Goal: Check status: Check status

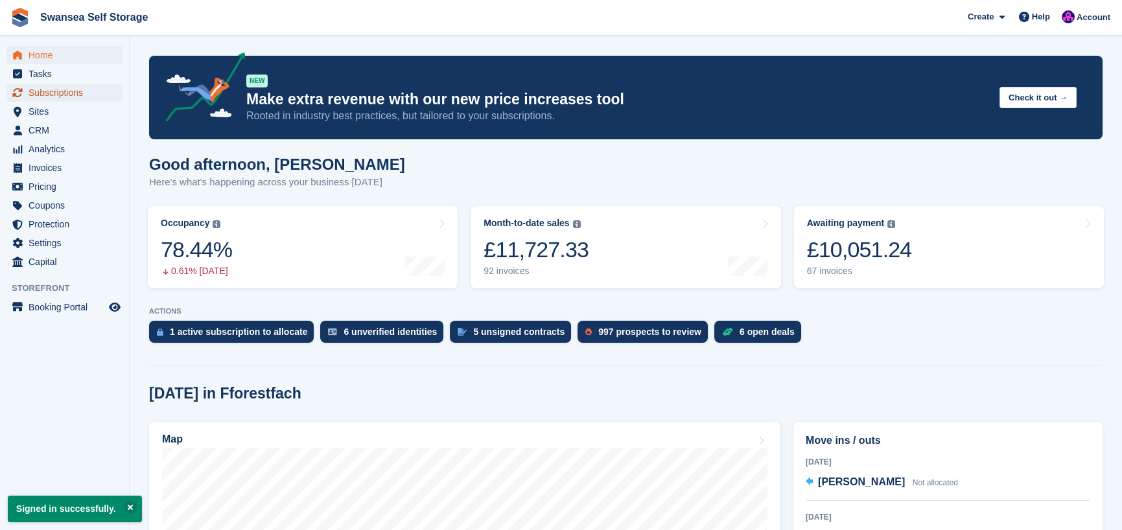
click at [57, 91] on span "Subscriptions" at bounding box center [68, 93] width 78 height 18
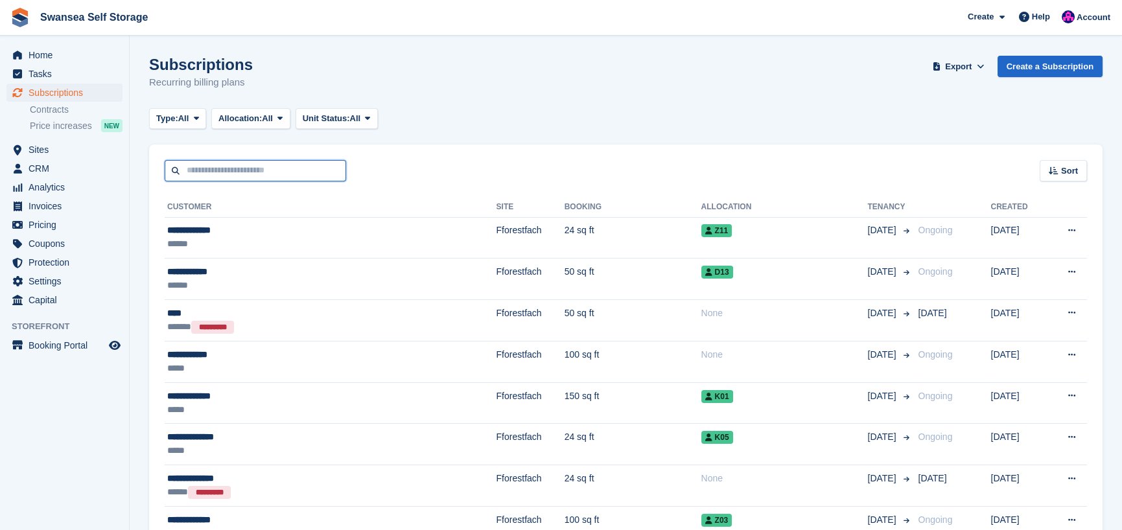
click at [221, 173] on input "text" at bounding box center [255, 170] width 181 height 21
click at [214, 173] on input "text" at bounding box center [255, 170] width 181 height 21
type input "***"
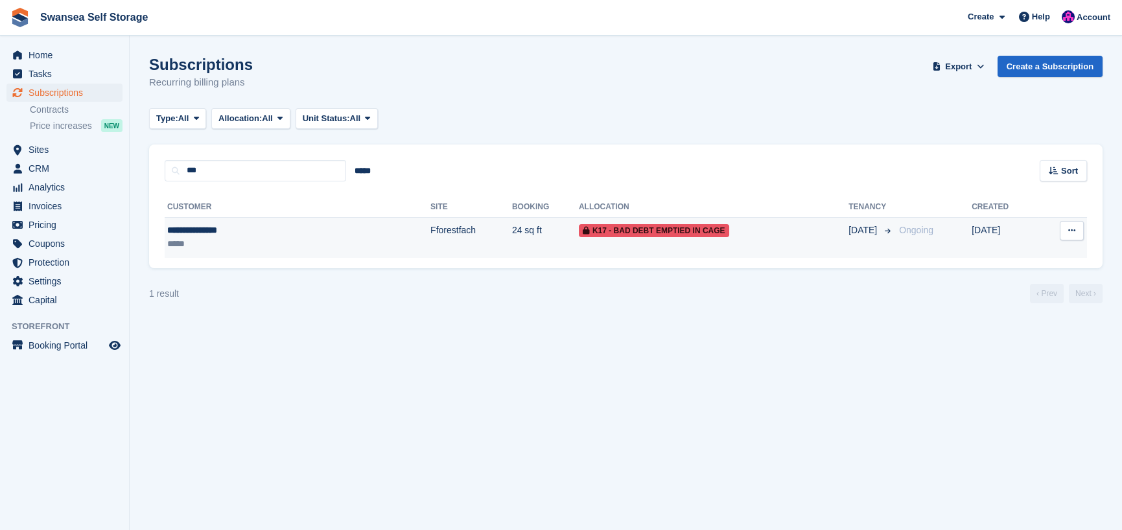
click at [579, 232] on span "K17 - Bad Debt Emptied In Cage" at bounding box center [654, 230] width 150 height 13
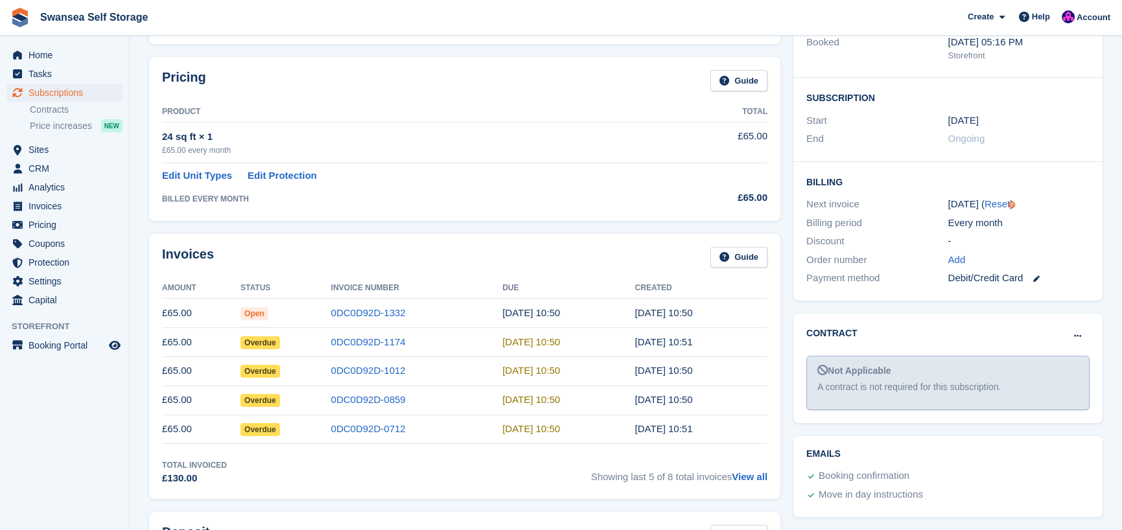
scroll to position [324, 0]
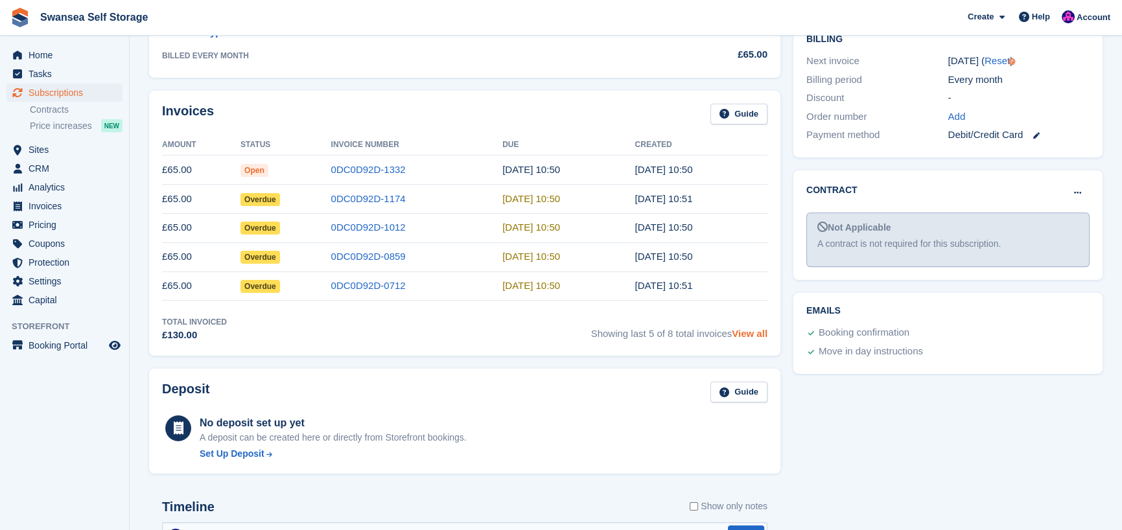
click at [745, 338] on link "View all" at bounding box center [750, 333] width 36 height 11
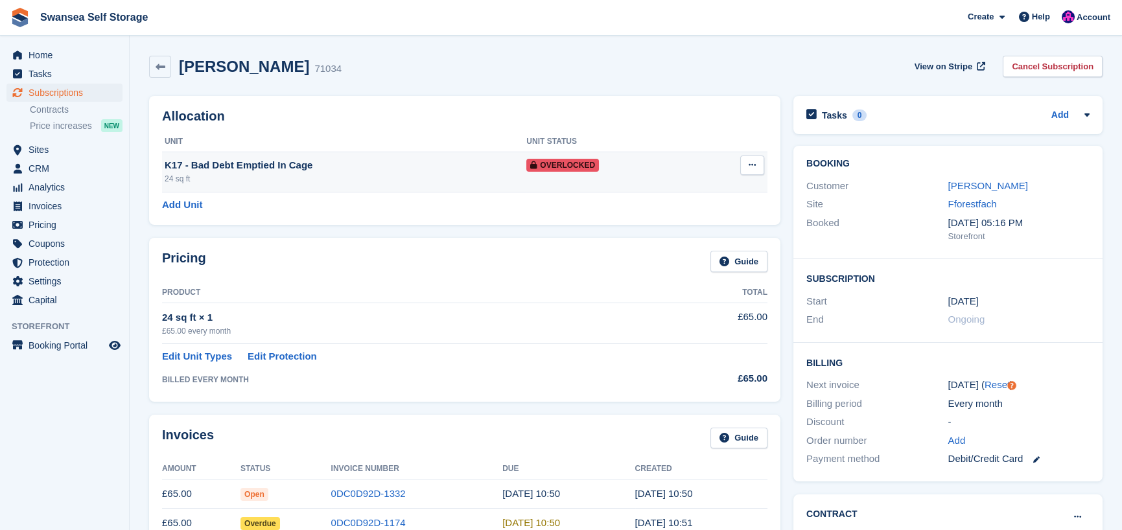
click at [229, 168] on div "K17 - Bad Debt Emptied In Cage" at bounding box center [346, 165] width 362 height 15
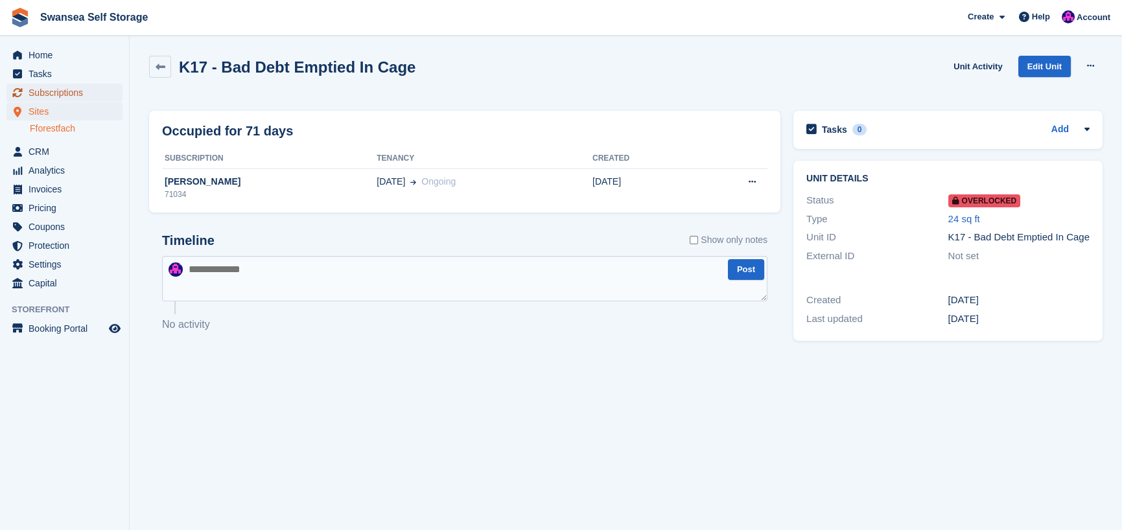
click at [77, 94] on span "Subscriptions" at bounding box center [68, 93] width 78 height 18
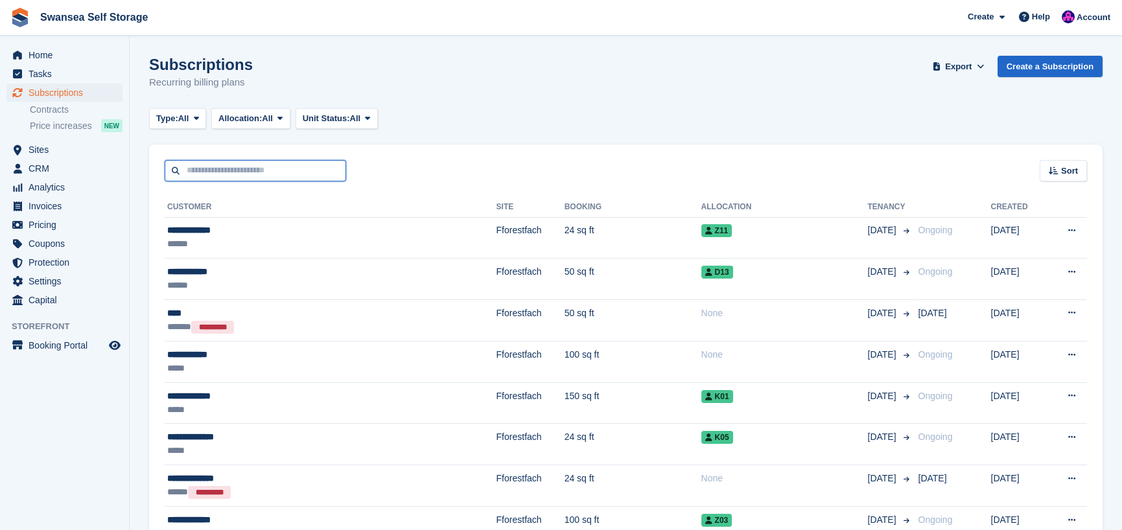
click at [233, 170] on input "text" at bounding box center [255, 170] width 181 height 21
type input "****"
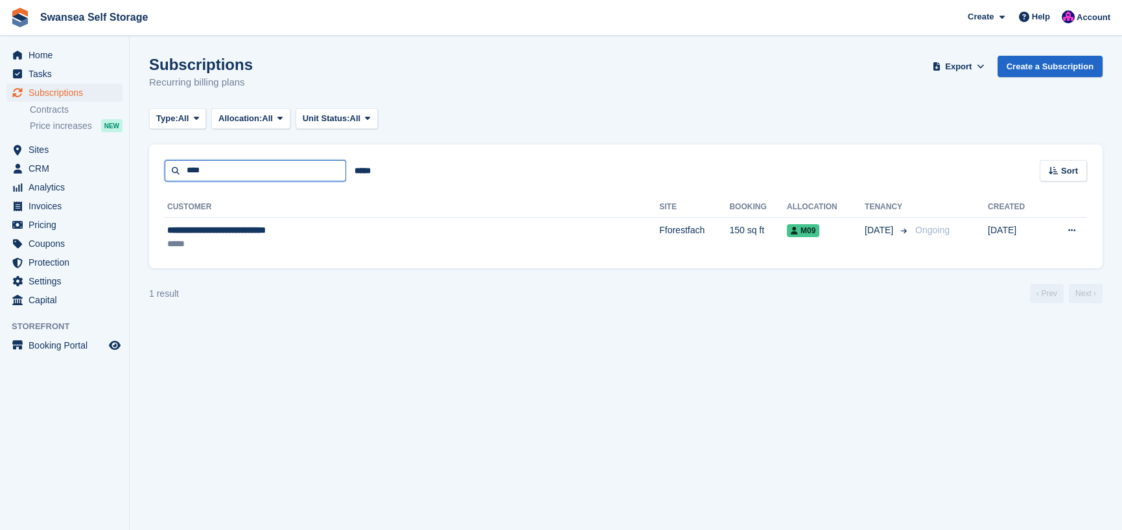
drag, startPoint x: 239, startPoint y: 169, endPoint x: -21, endPoint y: 149, distance: 260.7
click at [0, 149] on html "Swansea Self Storage Create Subscription Invoice Contact Deal Discount Page Hel…" at bounding box center [561, 265] width 1122 height 530
type input "******"
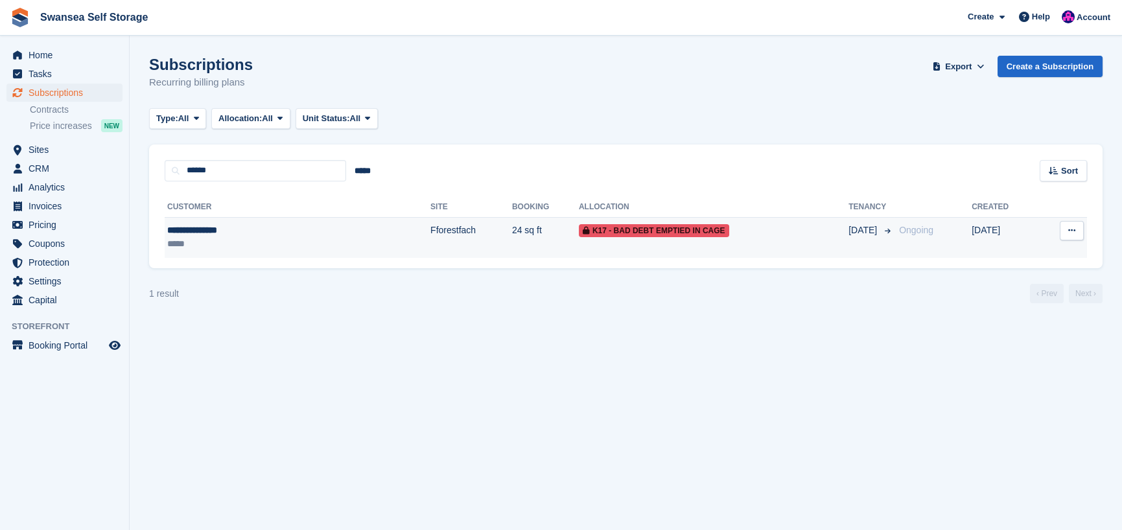
click at [512, 227] on td "24 sq ft" at bounding box center [545, 237] width 67 height 41
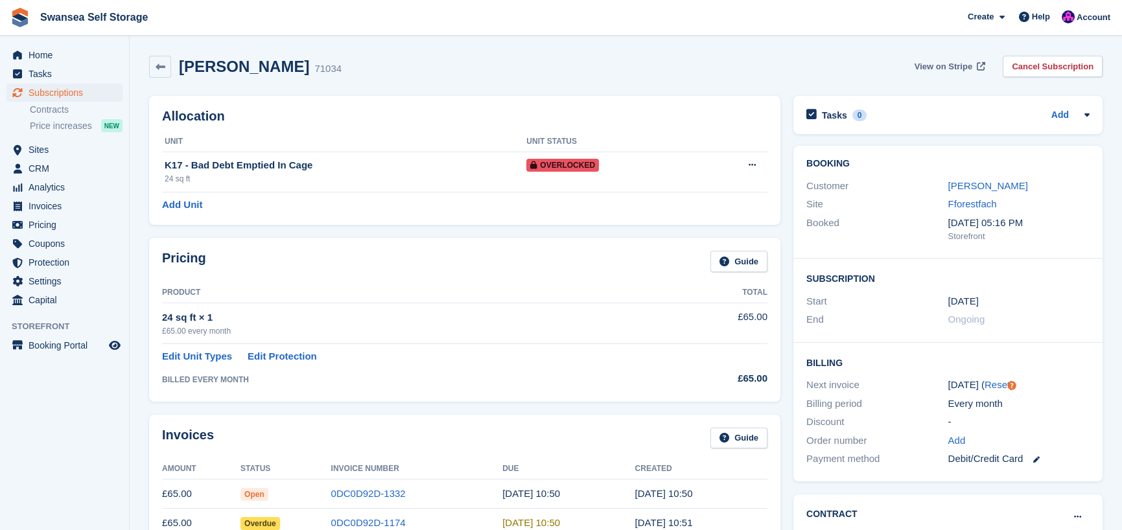
click at [967, 67] on span "View on Stripe" at bounding box center [944, 66] width 58 height 13
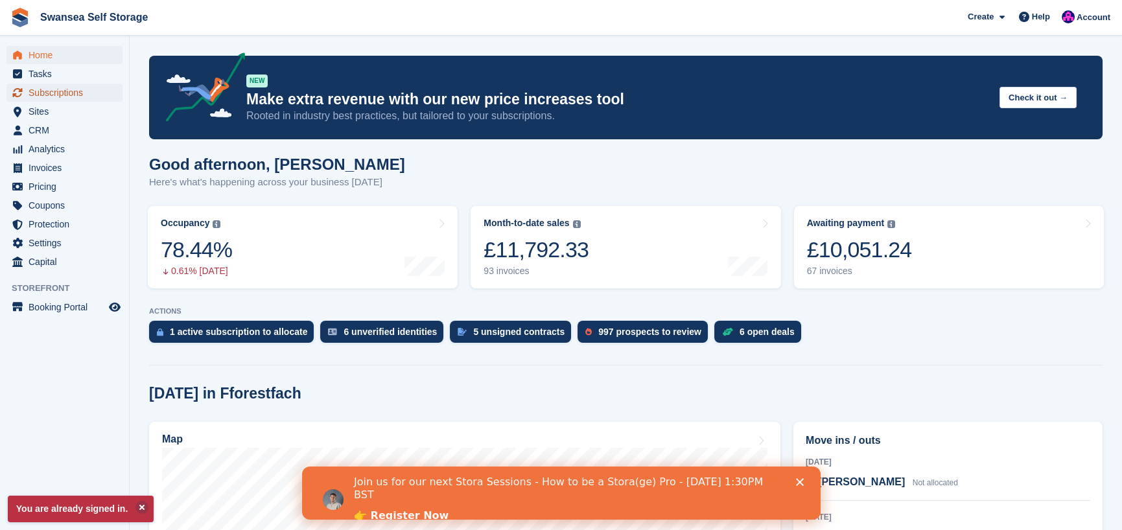
click at [73, 95] on span "Subscriptions" at bounding box center [68, 93] width 78 height 18
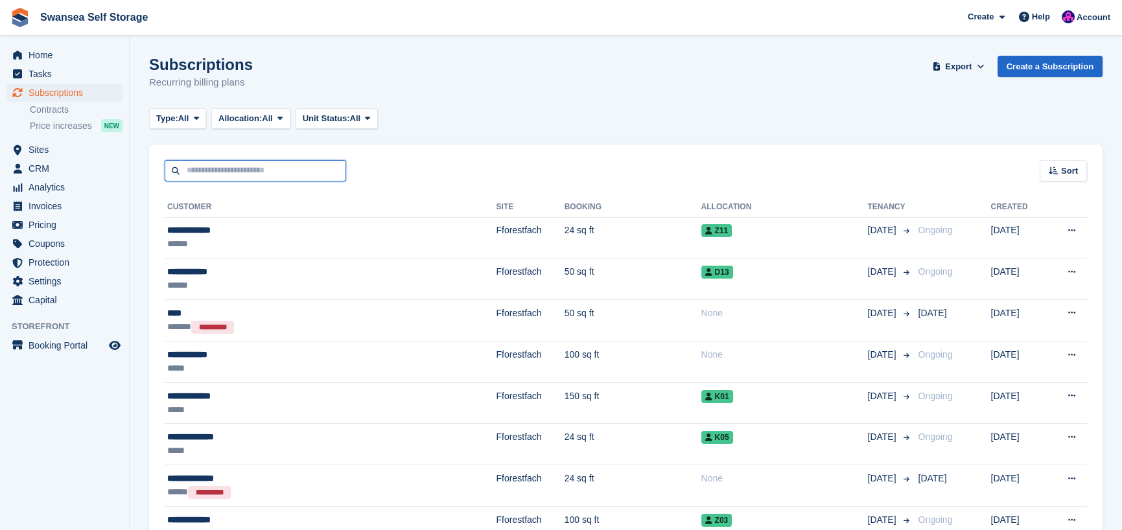
click at [205, 173] on input "text" at bounding box center [255, 170] width 181 height 21
type input "********"
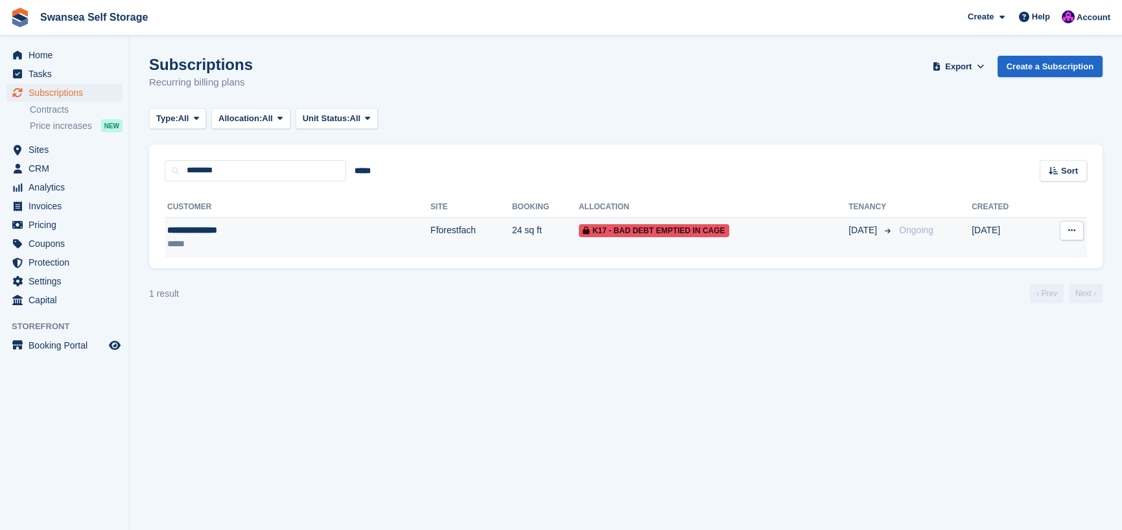
click at [430, 237] on td "Fforestfach" at bounding box center [471, 237] width 82 height 41
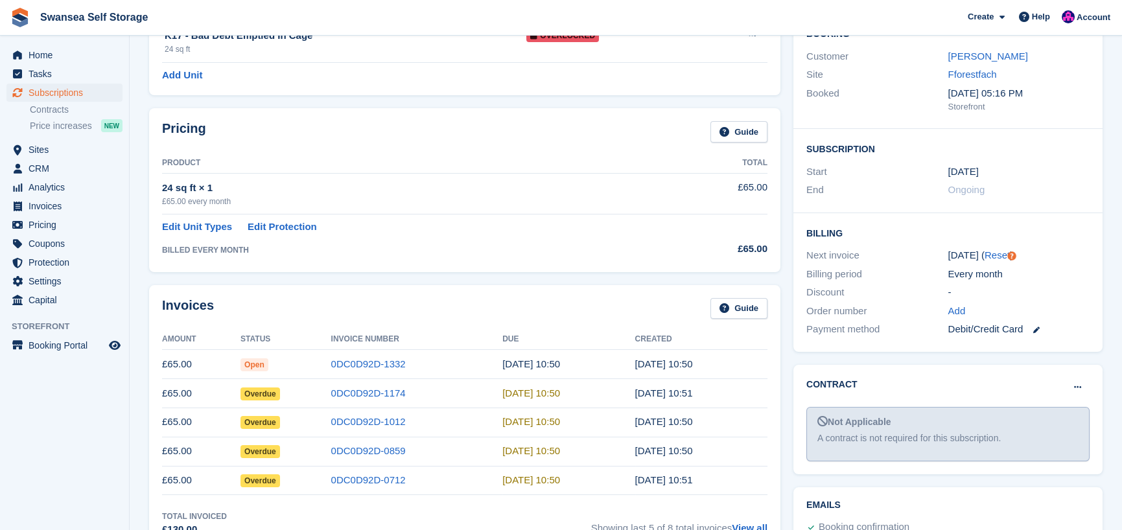
scroll to position [194, 0]
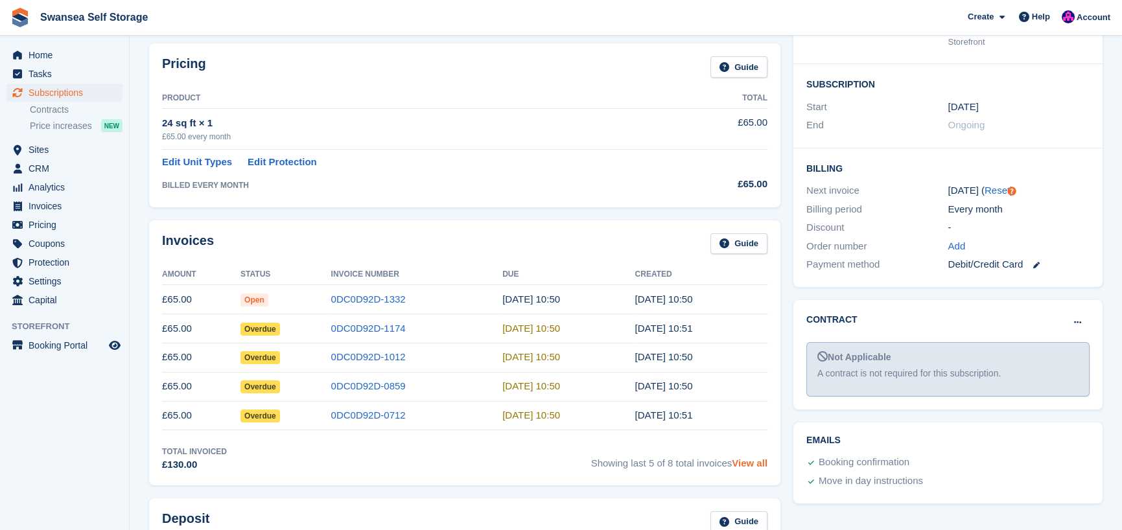
click at [738, 462] on link "View all" at bounding box center [750, 463] width 36 height 11
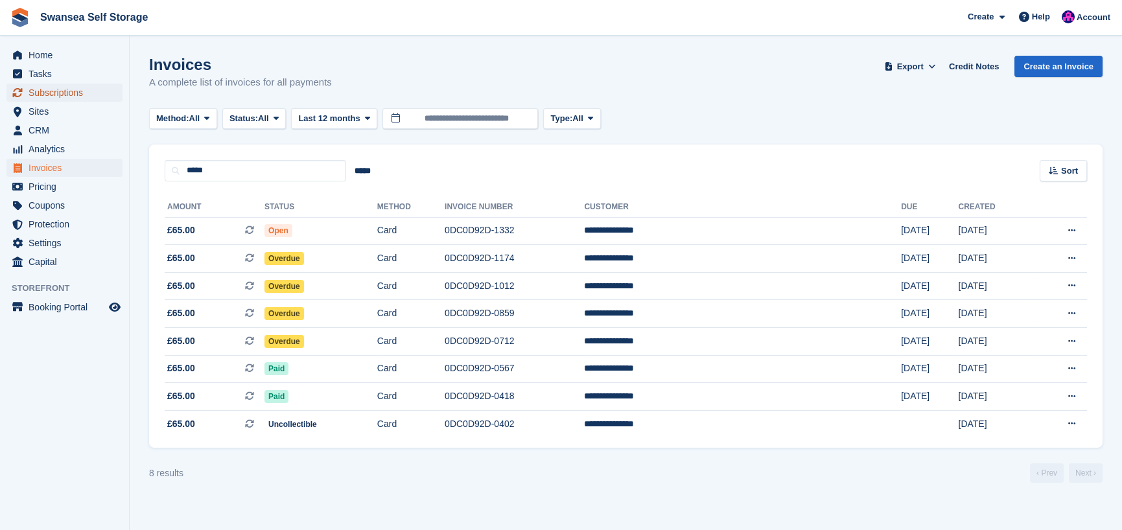
click at [68, 97] on span "Subscriptions" at bounding box center [68, 93] width 78 height 18
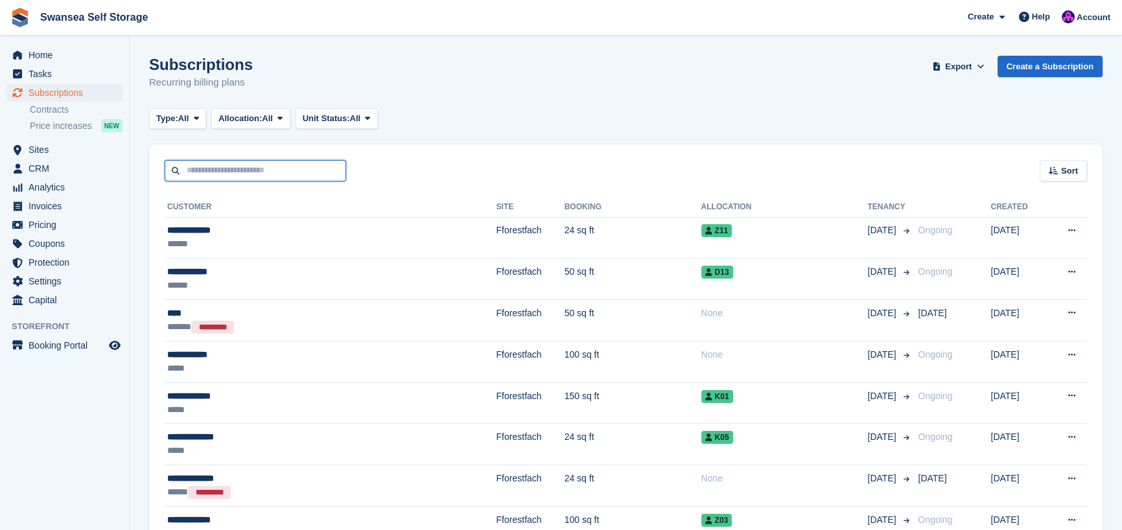
click at [201, 169] on input "text" at bounding box center [255, 170] width 181 height 21
type input "********"
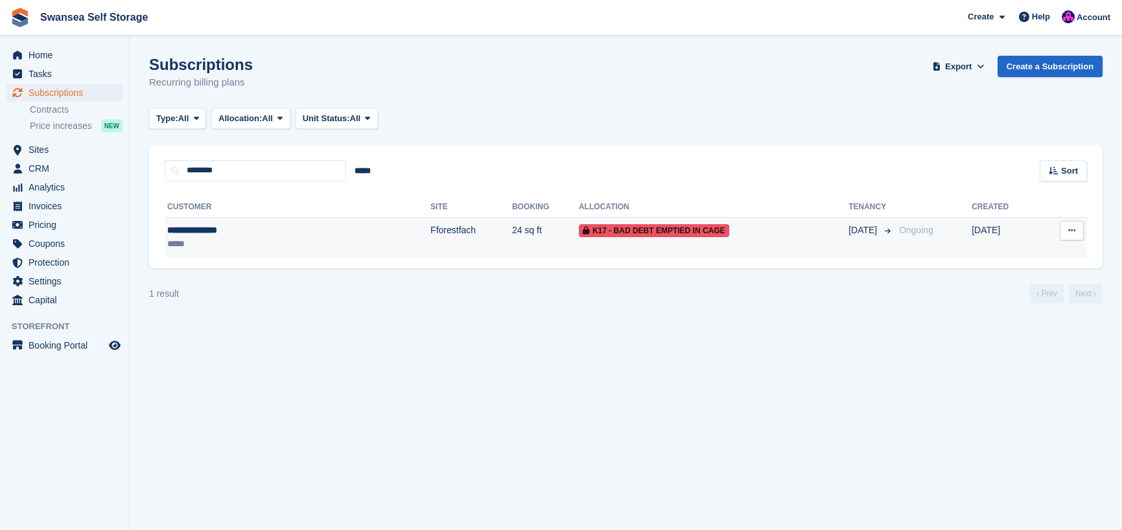
click at [579, 235] on span "K17 - Bad Debt Emptied In Cage" at bounding box center [654, 230] width 150 height 13
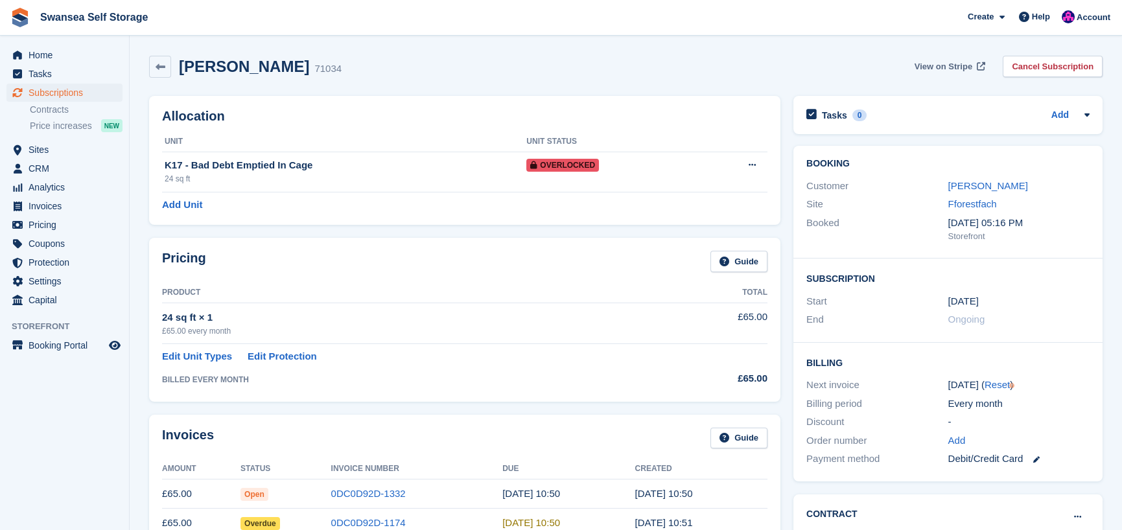
click at [954, 65] on span "View on Stripe" at bounding box center [944, 66] width 58 height 13
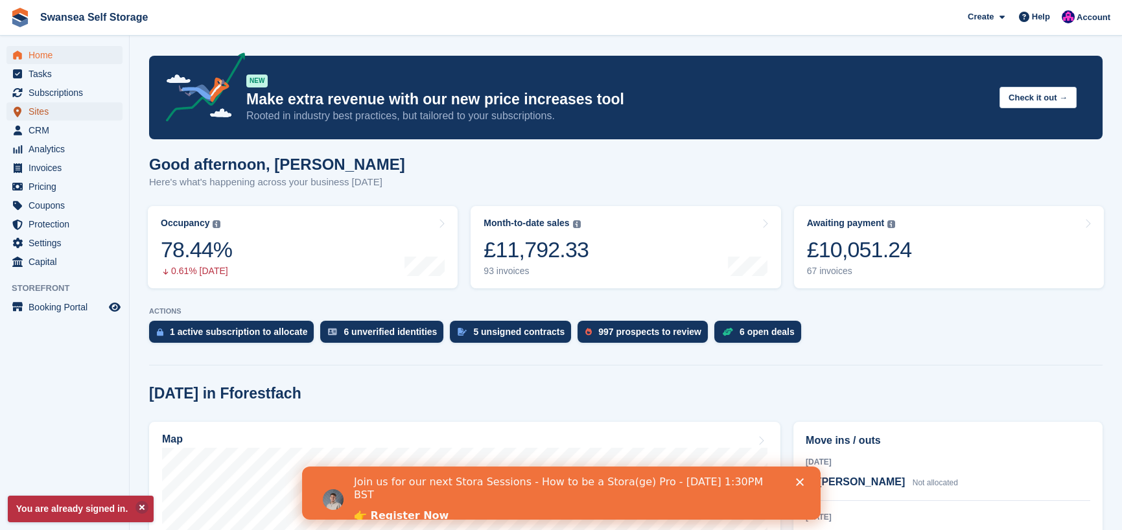
click at [45, 116] on span "Sites" at bounding box center [68, 111] width 78 height 18
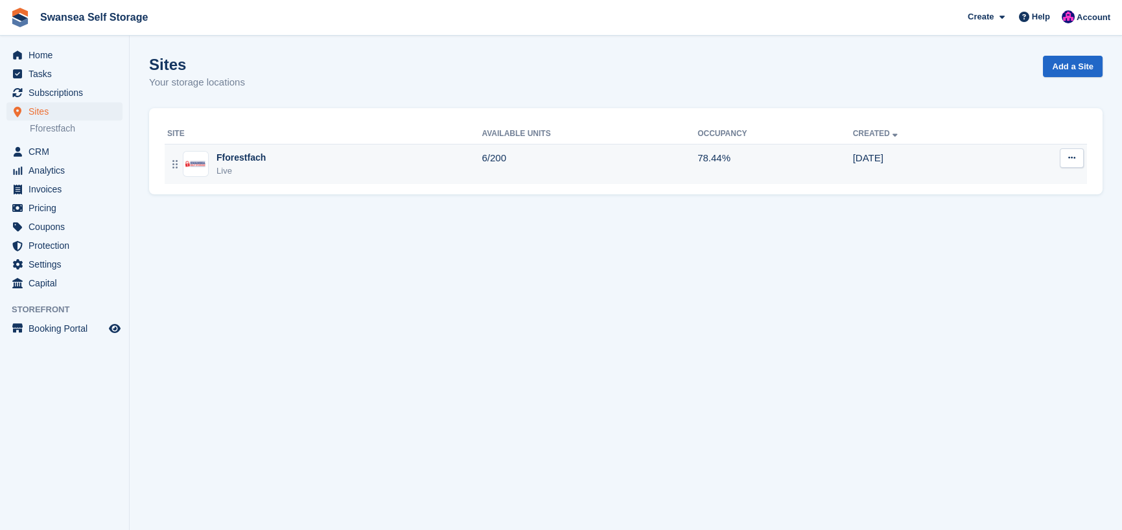
click at [240, 161] on div "Fforestfach" at bounding box center [241, 158] width 49 height 14
